Goal: Information Seeking & Learning: Find specific fact

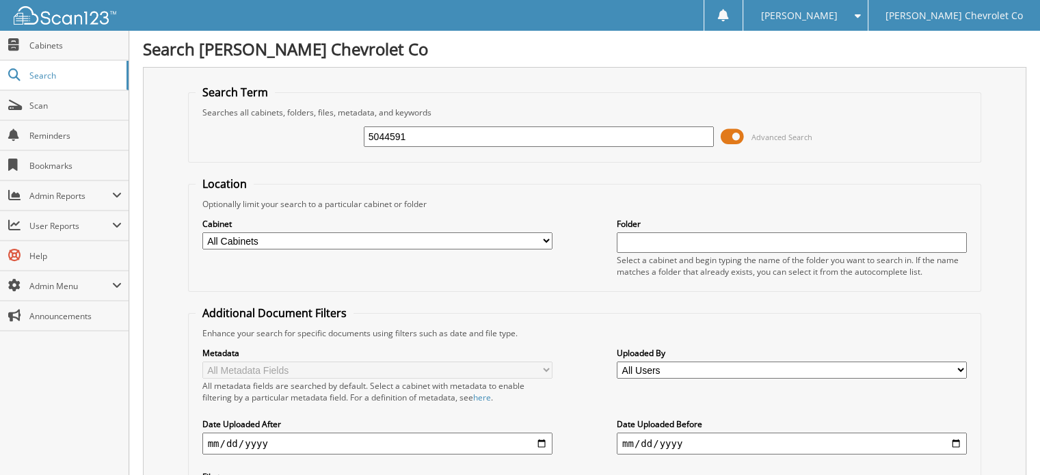
type input "5044591"
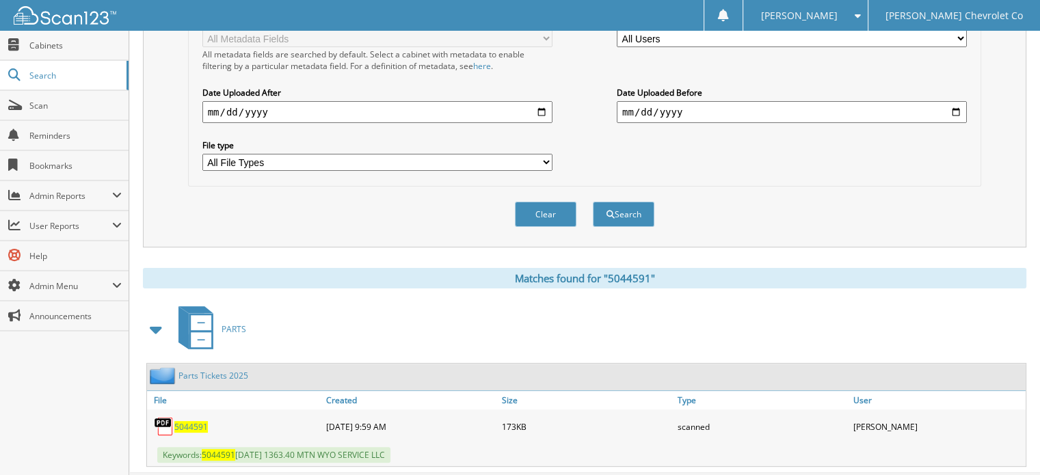
scroll to position [349, 0]
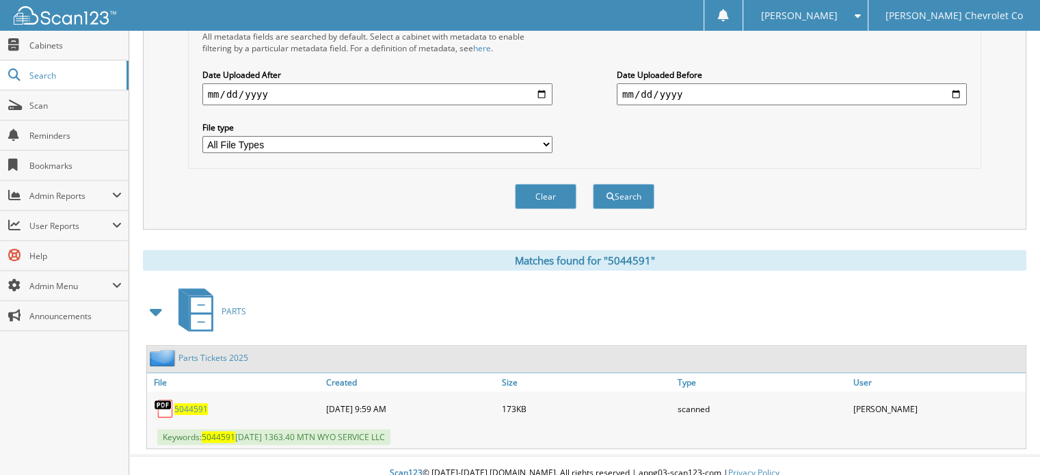
click at [189, 403] on span "5044591" at bounding box center [190, 409] width 33 height 12
click at [71, 49] on span "Cabinets" at bounding box center [75, 46] width 92 height 12
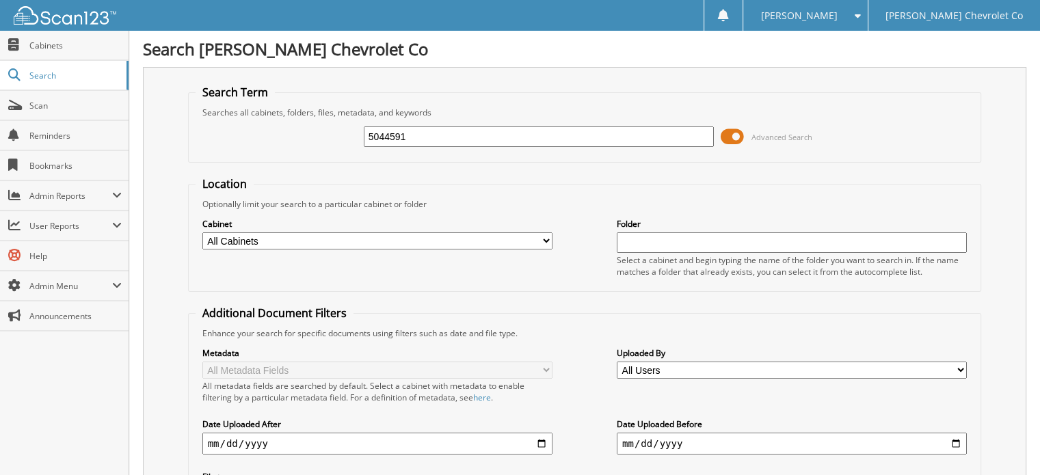
type input "5044591"
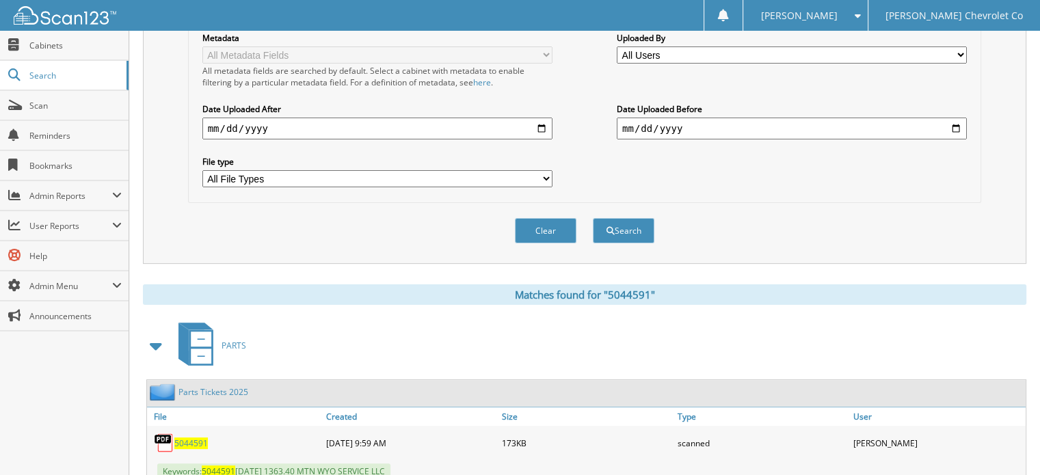
scroll to position [345, 0]
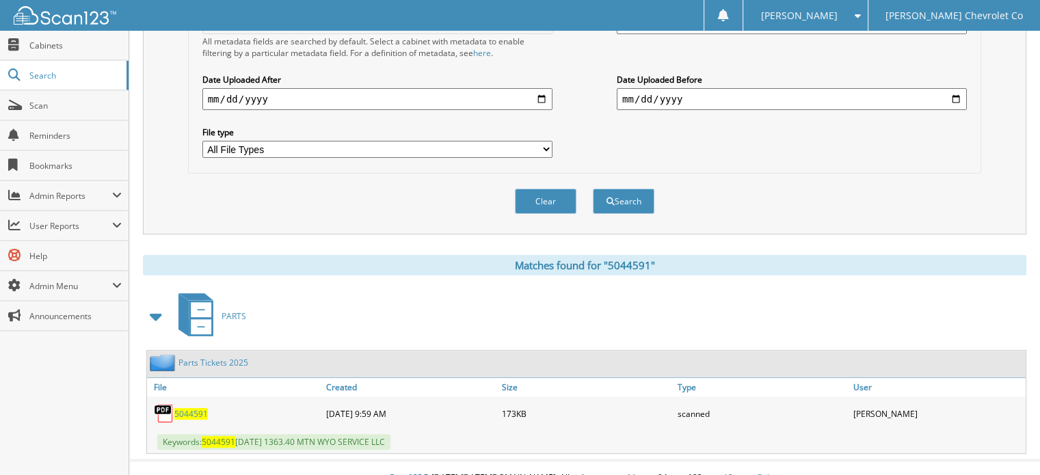
click at [190, 408] on span "5044591" at bounding box center [190, 414] width 33 height 12
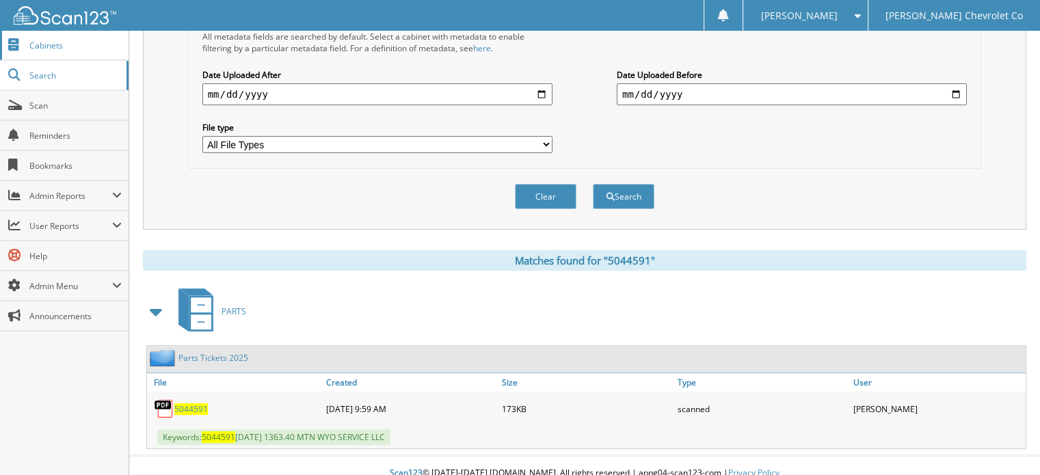
click at [53, 46] on span "Cabinets" at bounding box center [75, 46] width 92 height 12
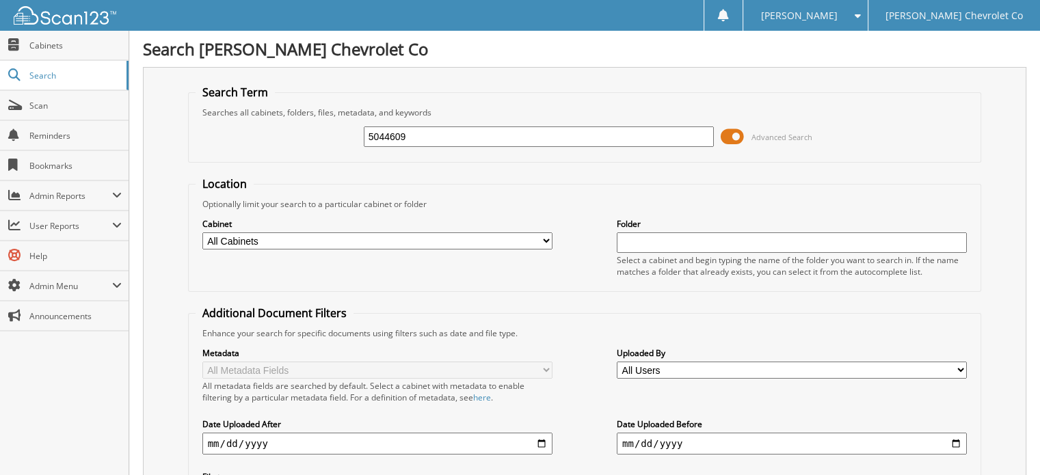
type input "5044609"
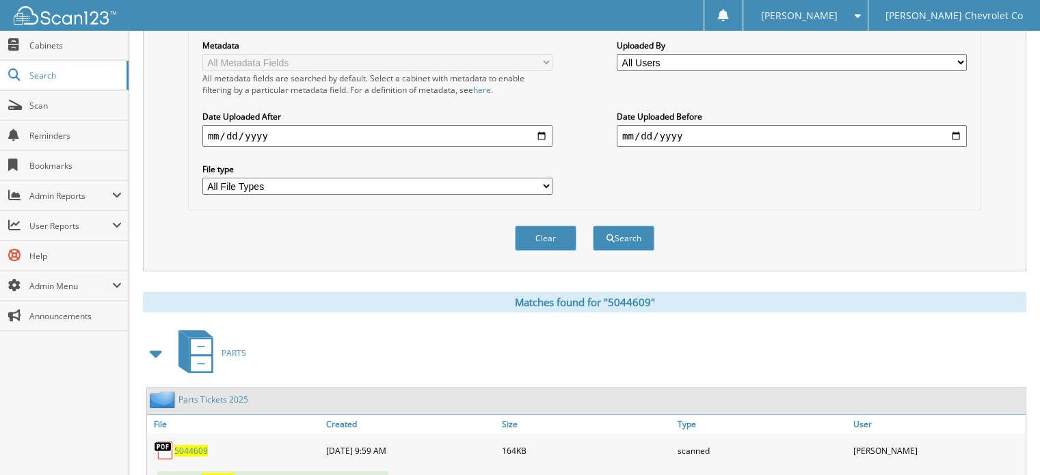
scroll to position [349, 0]
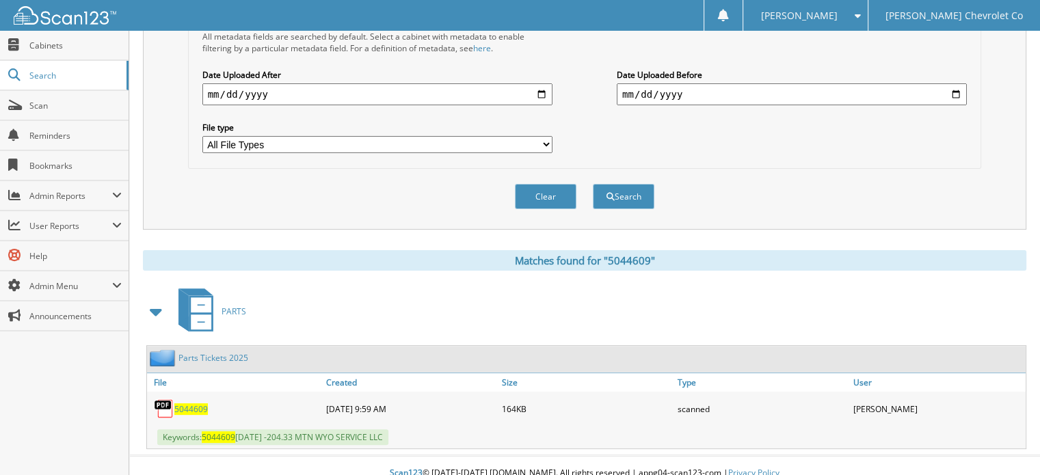
click at [184, 403] on span "5044609" at bounding box center [190, 409] width 33 height 12
click at [196, 403] on span "5044609" at bounding box center [190, 409] width 33 height 12
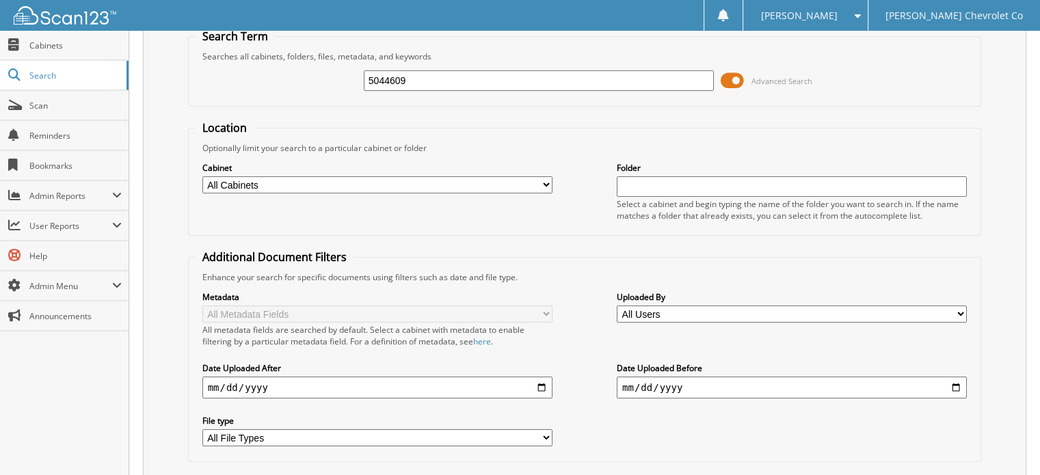
scroll to position [0, 0]
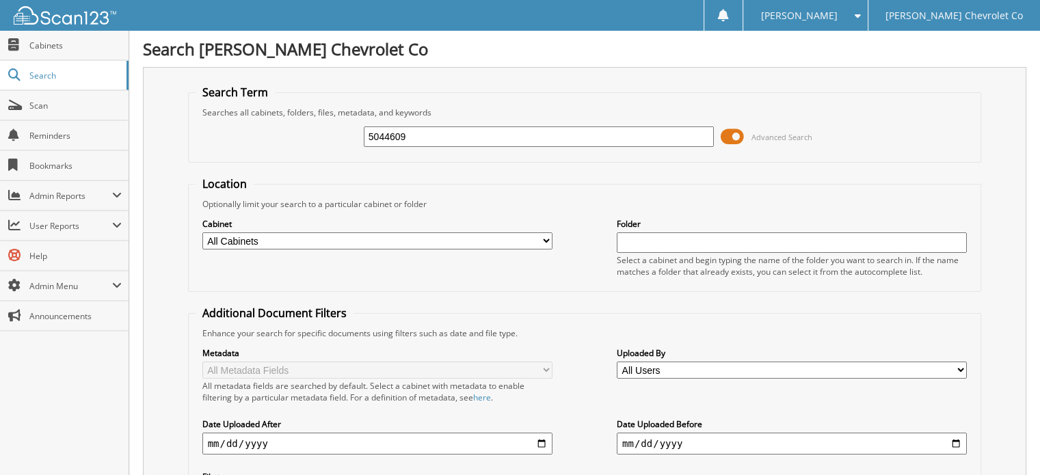
click at [431, 148] on div "5044609 Advanced Search" at bounding box center [584, 136] width 779 height 37
click at [502, 139] on input "5044609" at bounding box center [539, 136] width 350 height 21
type input "5044616"
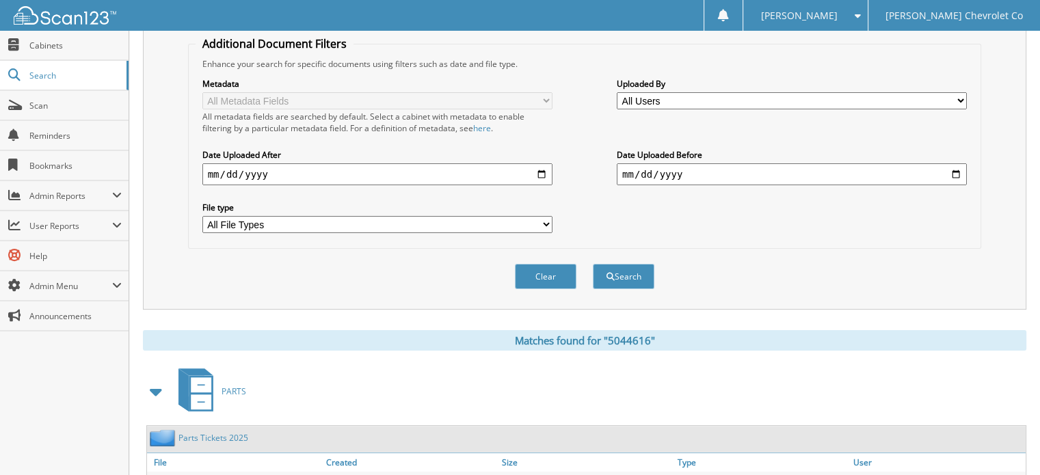
scroll to position [349, 0]
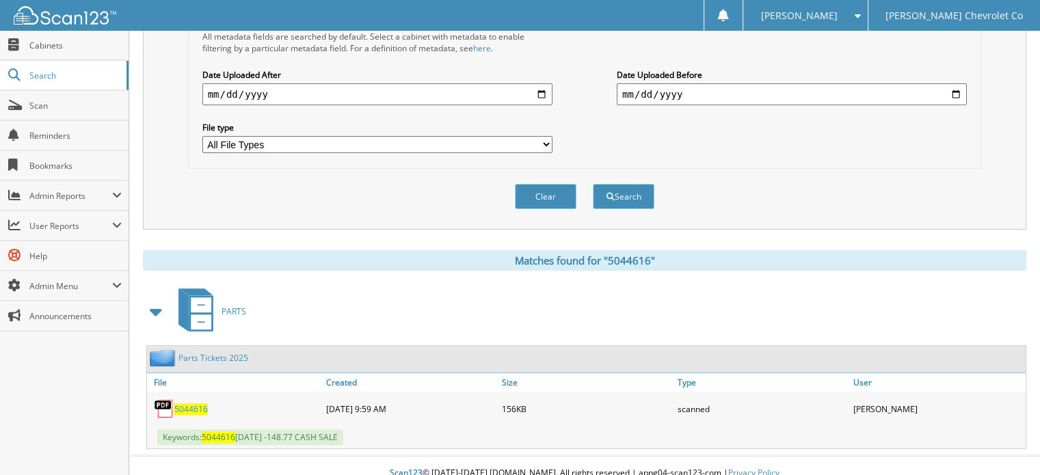
click at [188, 403] on span "5044616" at bounding box center [190, 409] width 33 height 12
click at [755, 144] on div "Metadata All Metadata Fields All metadata fields are searched by default. Selec…" at bounding box center [584, 76] width 779 height 172
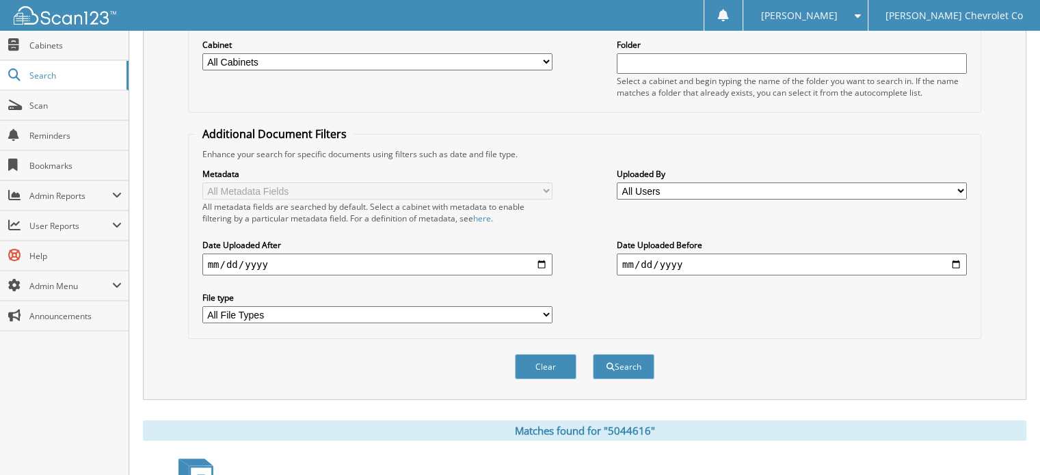
scroll to position [0, 0]
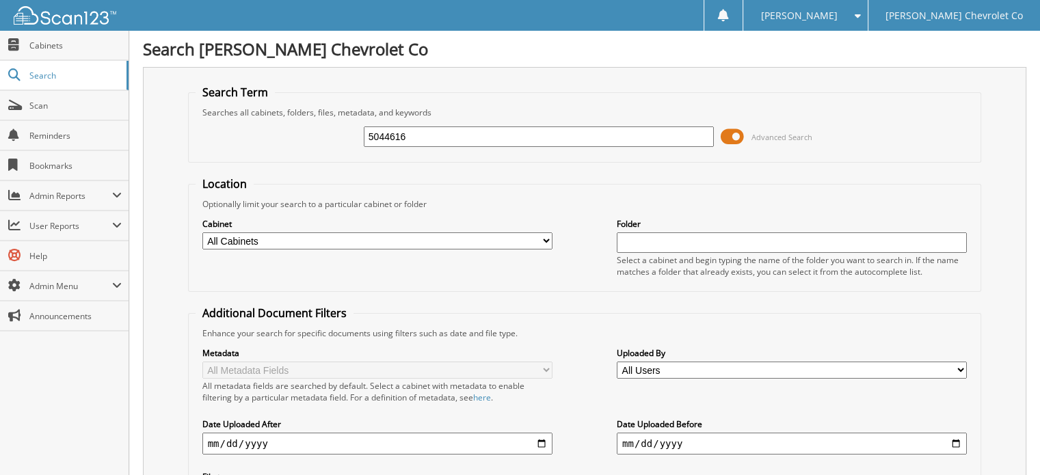
click at [446, 136] on input "5044616" at bounding box center [539, 136] width 350 height 21
type input "5044615"
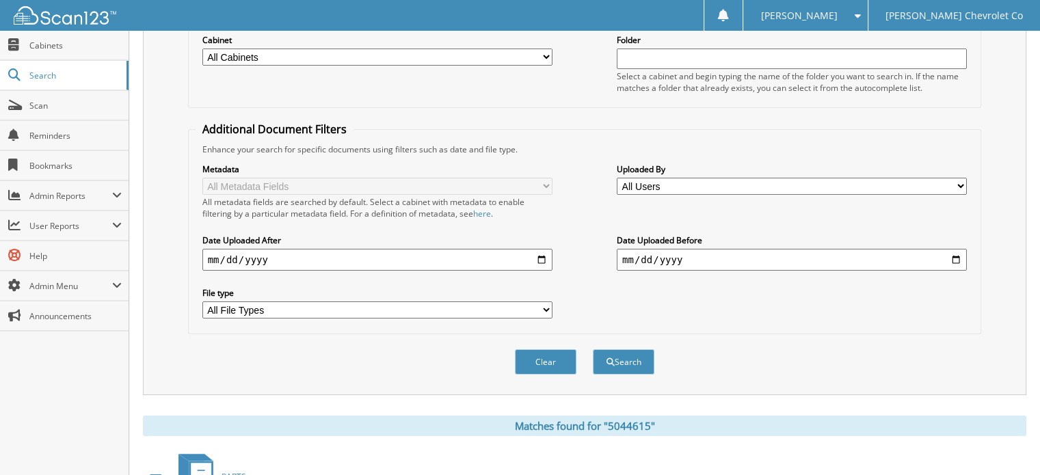
scroll to position [334, 0]
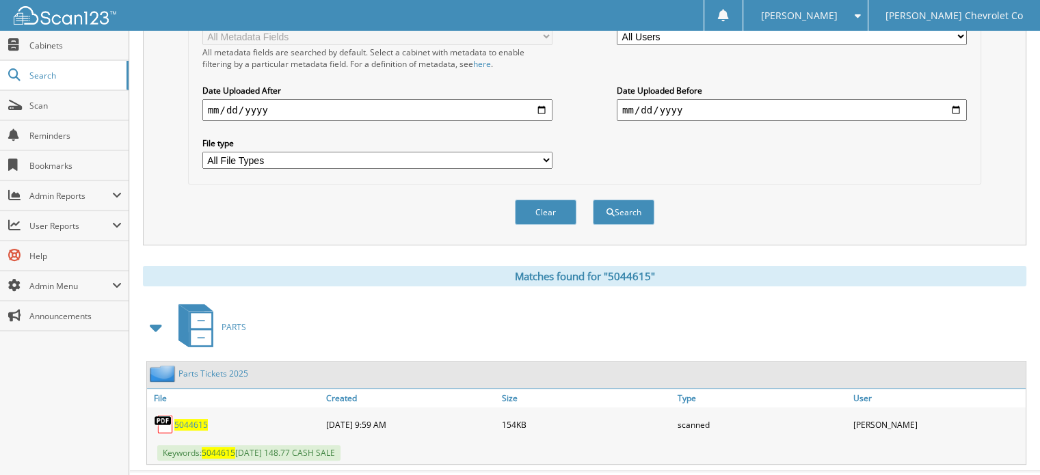
click at [193, 419] on span "5044615" at bounding box center [190, 425] width 33 height 12
click at [59, 47] on span "Cabinets" at bounding box center [75, 46] width 92 height 12
